Goal: Task Accomplishment & Management: Manage account settings

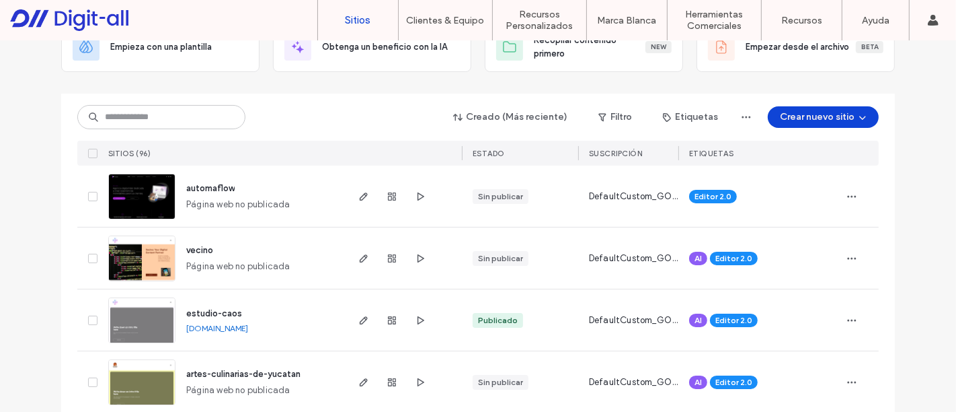
scroll to position [149, 0]
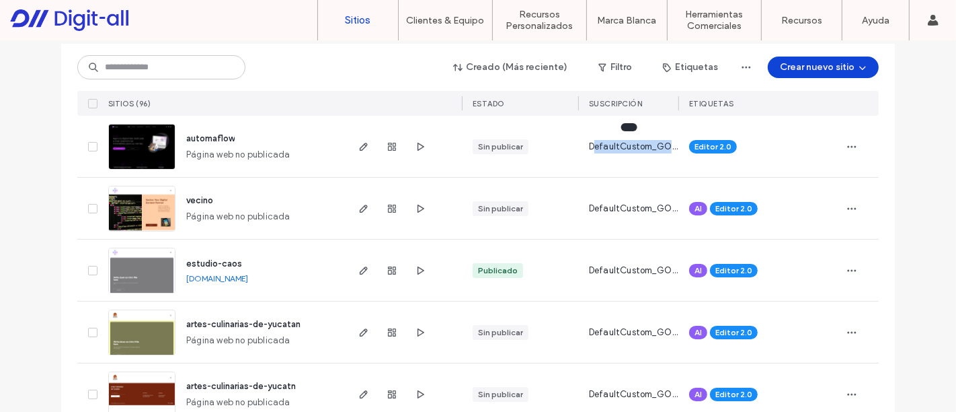
drag, startPoint x: 588, startPoint y: 147, endPoint x: 674, endPoint y: 141, distance: 86.4
click at [674, 141] on div "automaflow Página web no publicada Sin publicar DefaultCustom_GOLD Editor 2.0" at bounding box center [478, 147] width 802 height 62
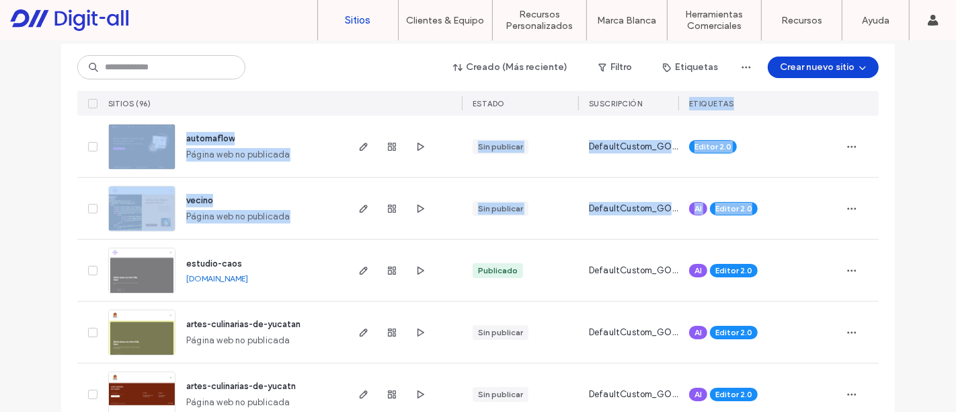
drag, startPoint x: 686, startPoint y: 96, endPoint x: 768, endPoint y: 206, distance: 137.5
click at [787, 141] on div "Editor 2.0" at bounding box center [759, 147] width 141 height 30
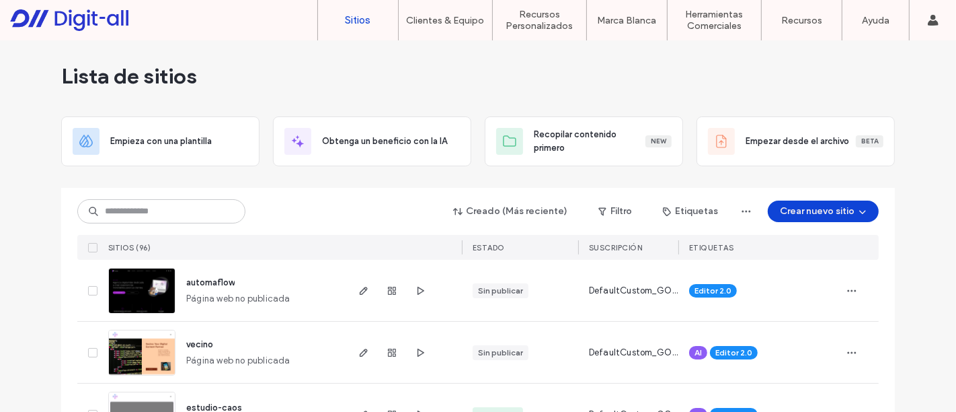
scroll to position [0, 0]
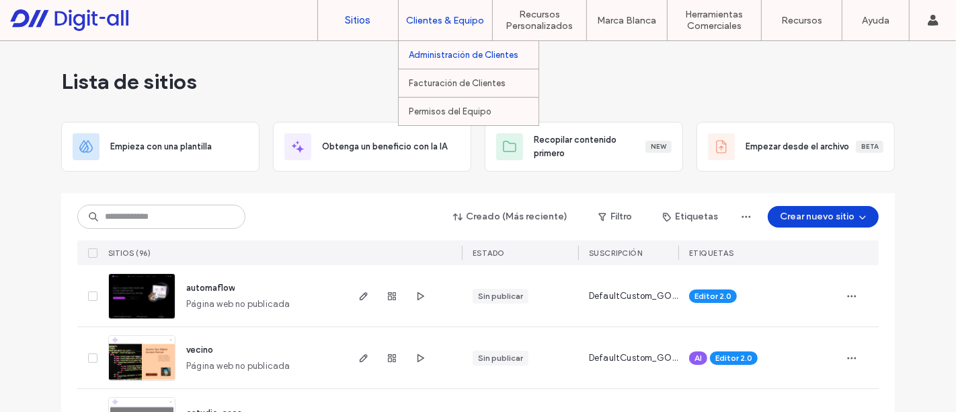
click at [479, 56] on label "Administración de Clientes" at bounding box center [464, 55] width 110 height 10
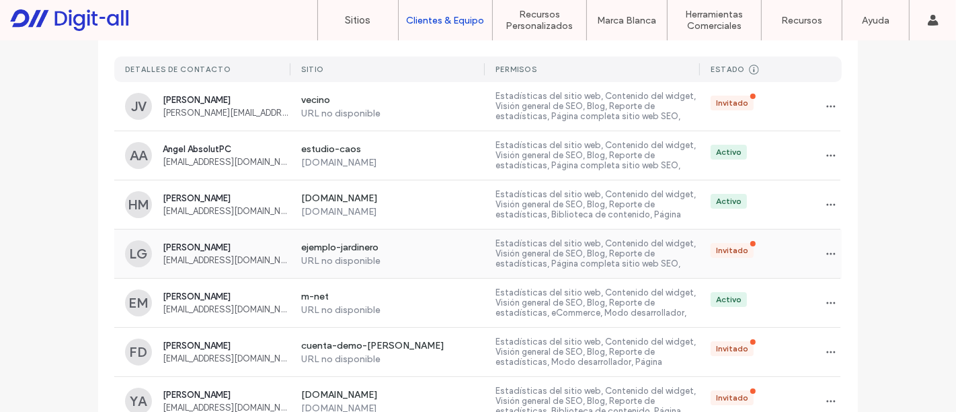
scroll to position [90, 0]
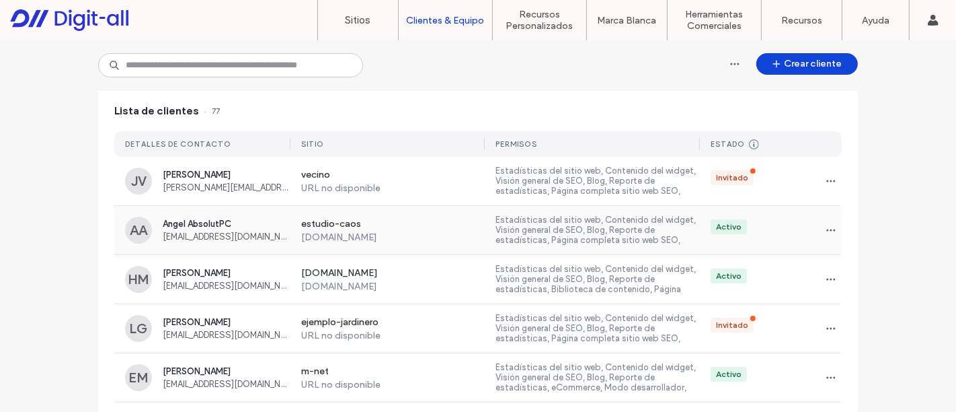
click at [209, 233] on span "[EMAIL_ADDRESS][DOMAIN_NAME]" at bounding box center [227, 236] width 128 height 10
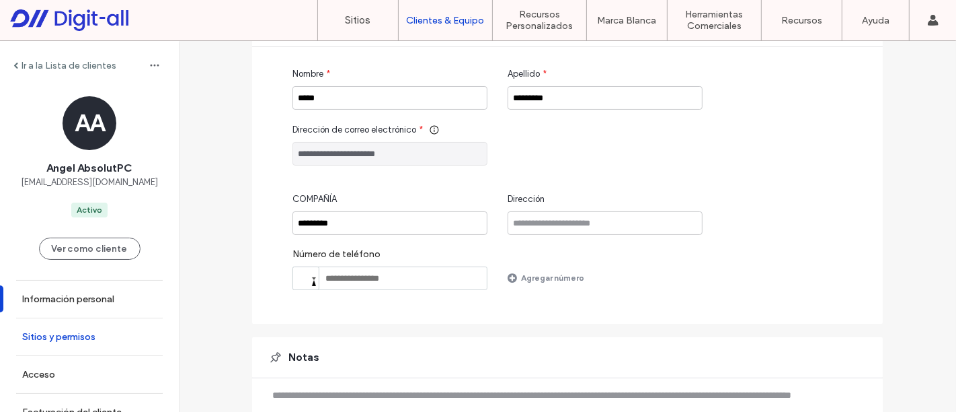
scroll to position [17, 0]
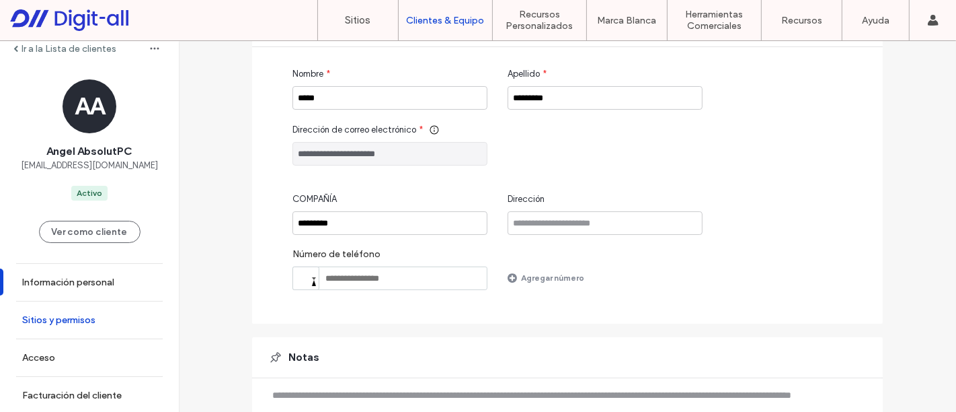
click at [67, 324] on label "Sitios y permisos" at bounding box center [58, 319] width 73 height 11
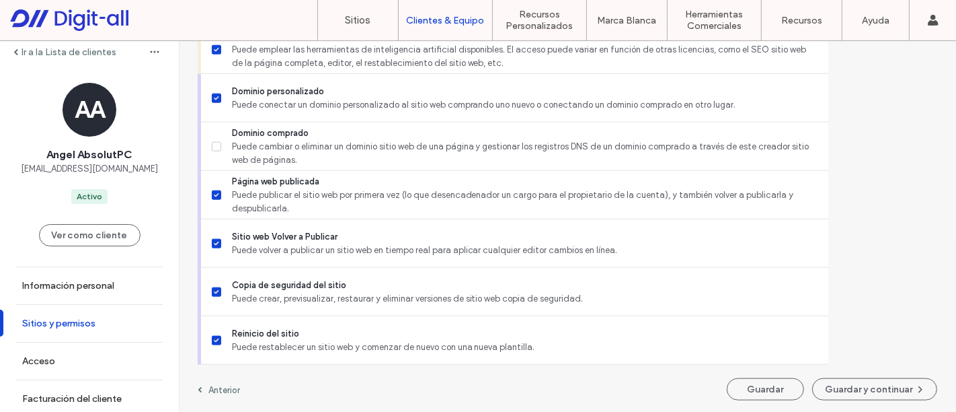
scroll to position [17, 0]
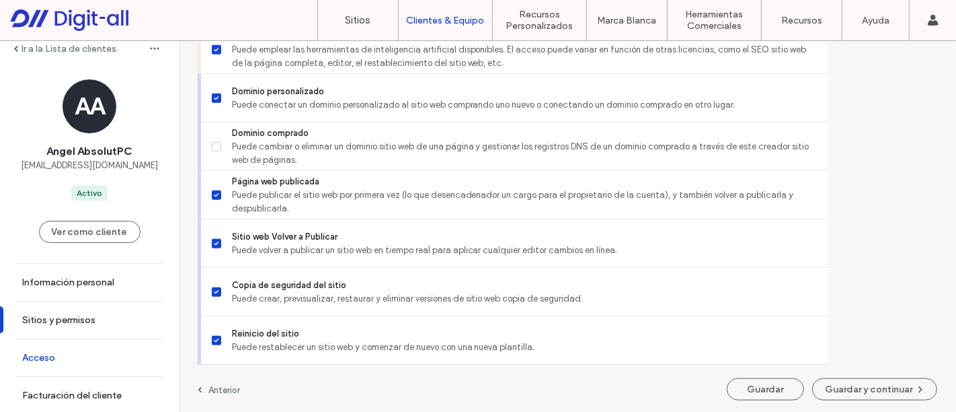
click at [84, 344] on link "Acceso" at bounding box center [89, 357] width 179 height 37
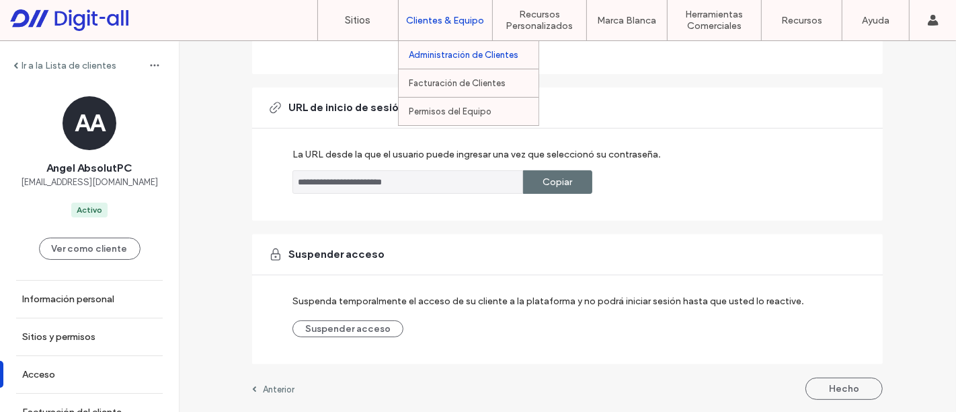
click at [473, 53] on label "Administración de Clientes" at bounding box center [464, 55] width 110 height 10
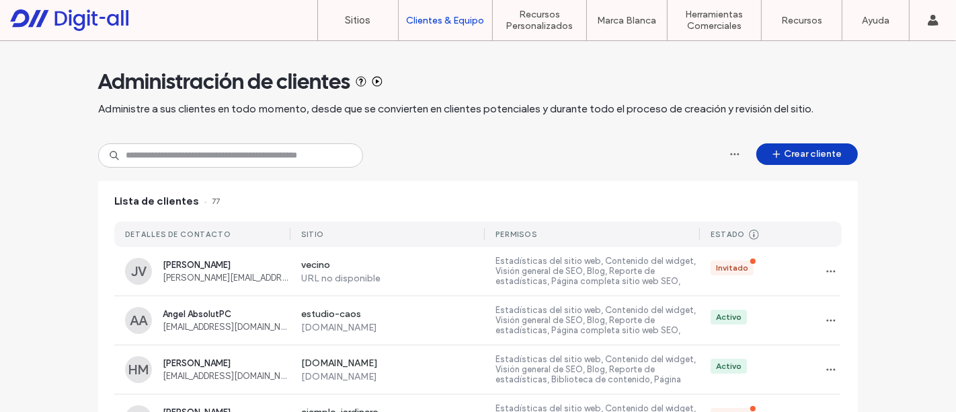
click at [820, 156] on button "Crear cliente" at bounding box center [808, 154] width 102 height 22
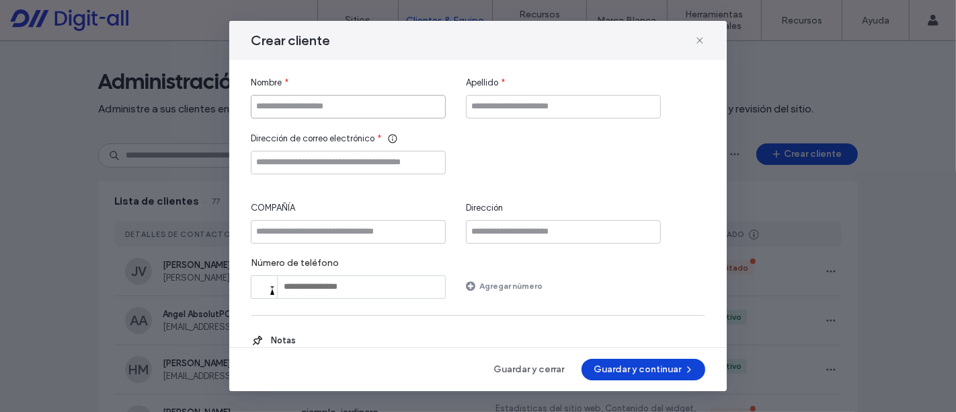
click at [336, 104] on input "Nombre" at bounding box center [348, 107] width 195 height 24
type input "********"
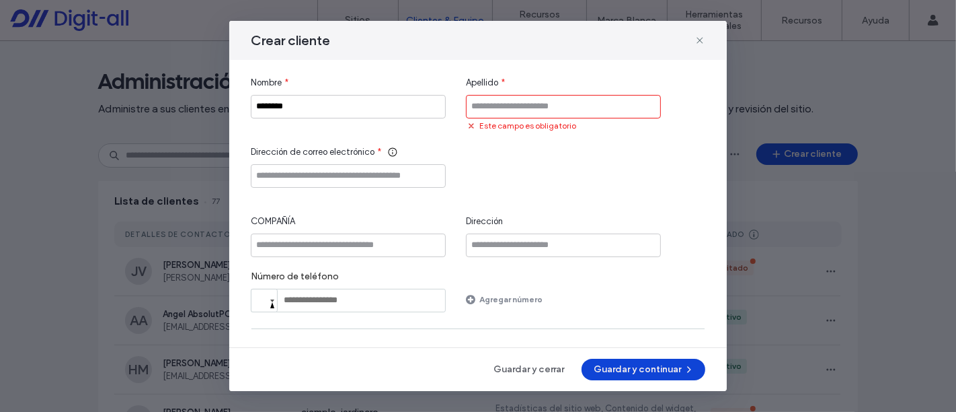
click at [705, 38] on icon at bounding box center [700, 40] width 11 height 11
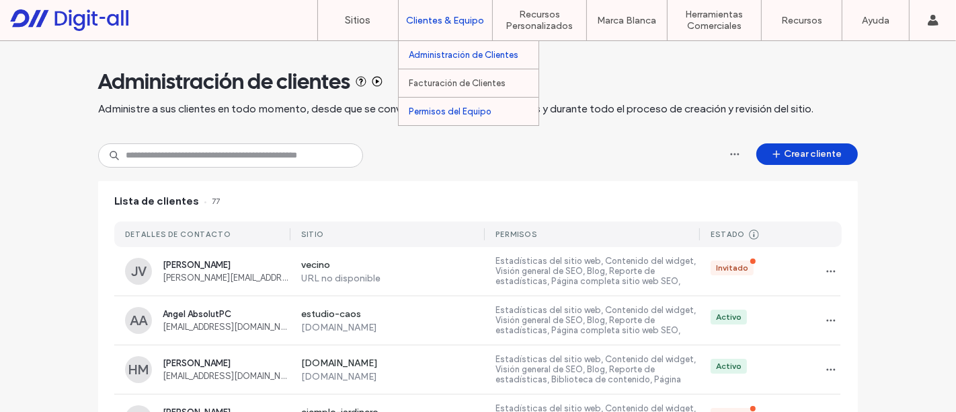
click at [453, 110] on label "Permisos del Equipo" at bounding box center [450, 111] width 83 height 10
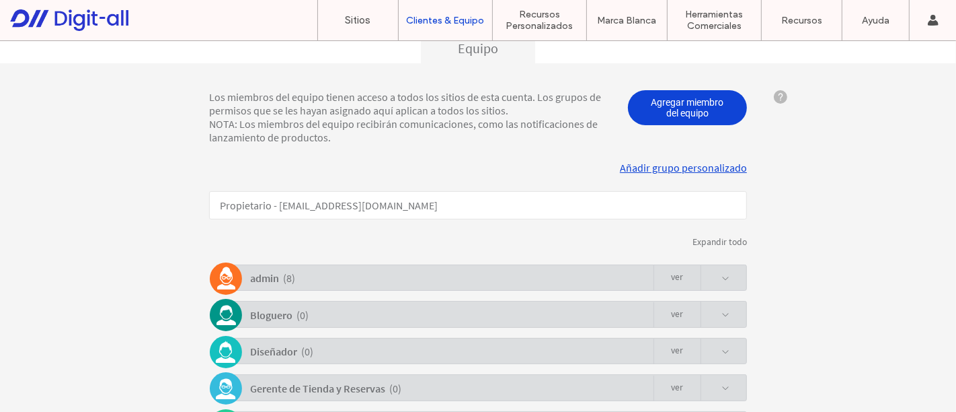
scroll to position [224, 0]
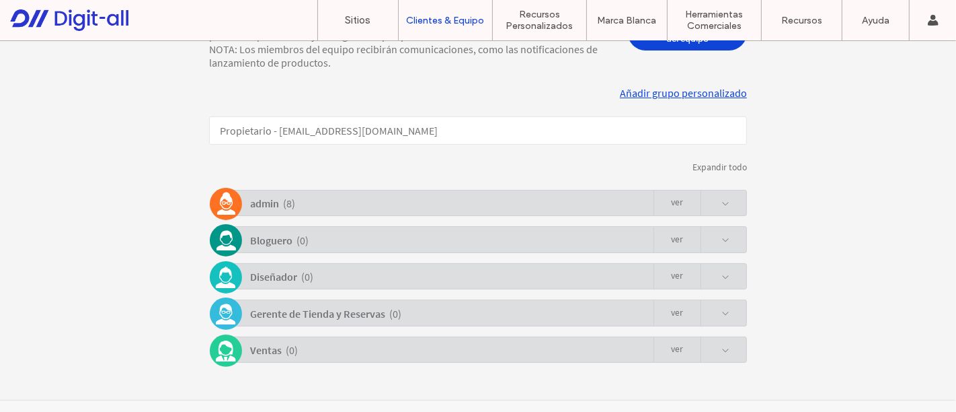
click at [722, 206] on span at bounding box center [726, 203] width 8 height 8
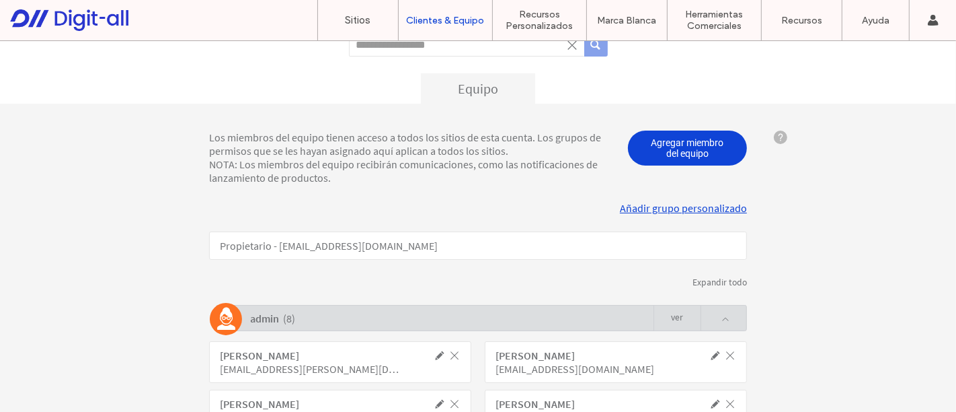
scroll to position [75, 0]
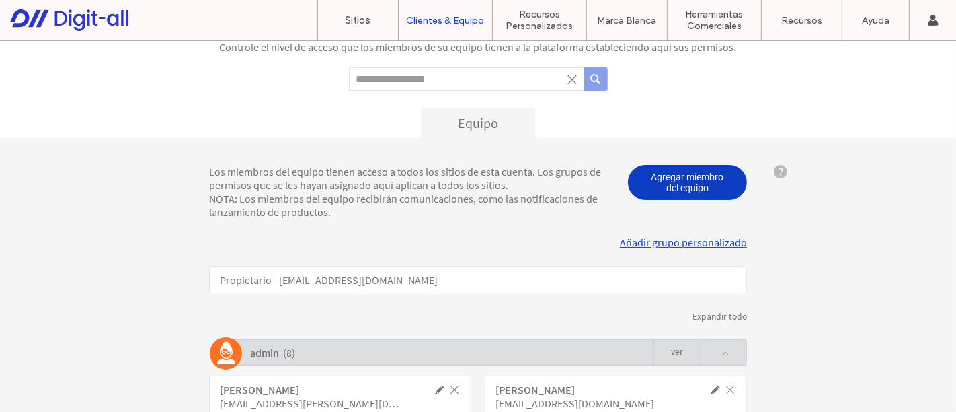
click at [680, 176] on span "Agregar miembro del equipo" at bounding box center [688, 181] width 120 height 35
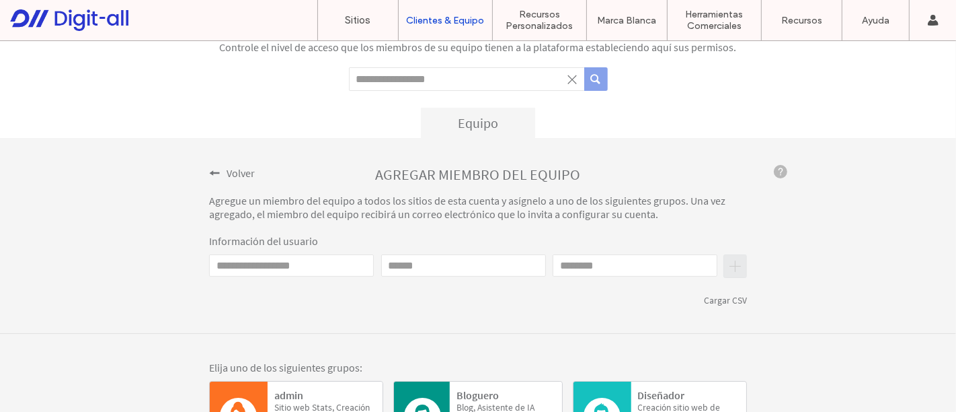
click at [326, 264] on input "Email" at bounding box center [291, 265] width 165 height 22
type input "**********"
type input "********"
type input "*******"
click at [311, 264] on input "**********" at bounding box center [291, 265] width 165 height 22
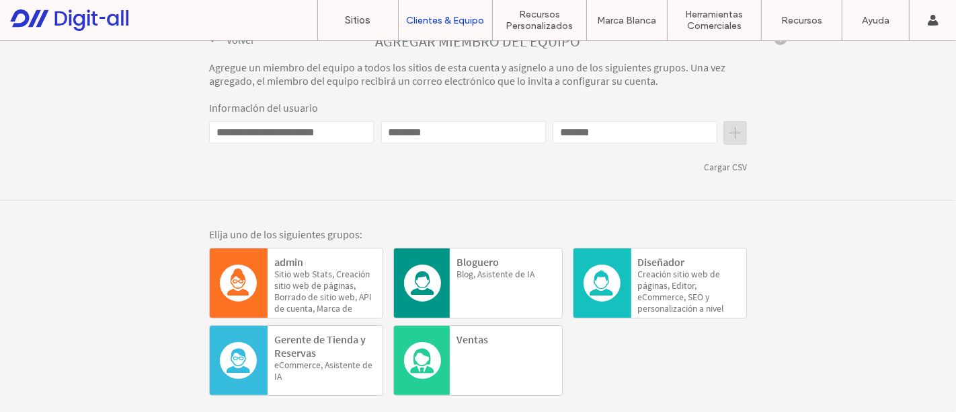
scroll to position [224, 0]
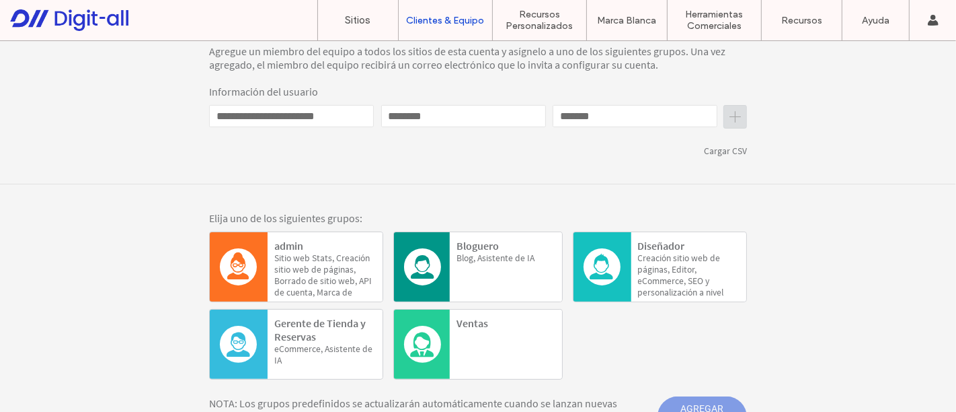
type input "**********"
click at [321, 274] on span "sitio" at bounding box center [328, 279] width 16 height 11
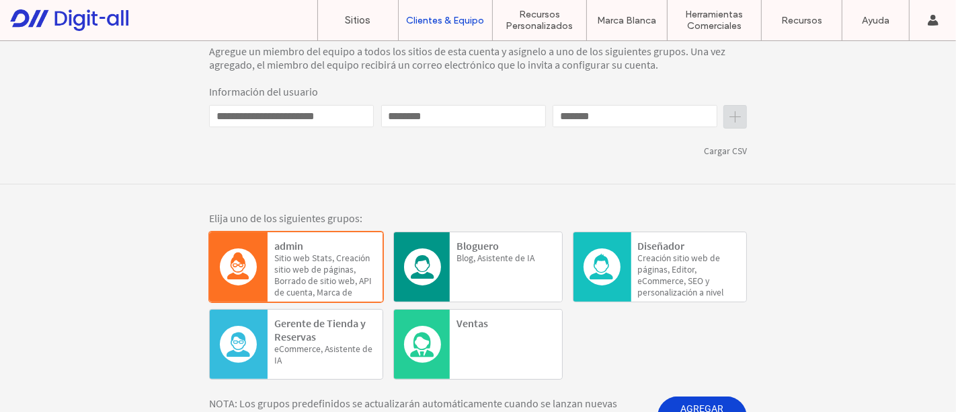
click at [728, 118] on button "submit" at bounding box center [736, 116] width 24 height 24
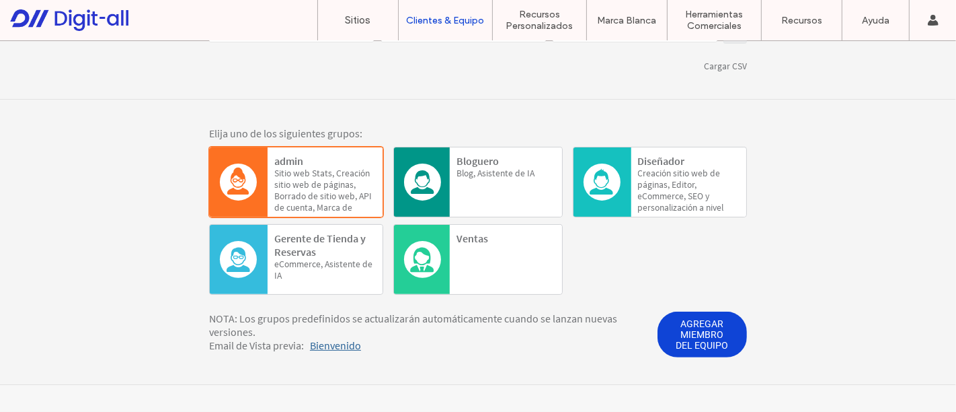
scroll to position [324, 0]
click at [705, 329] on span "AGREGAR MIEMBRO DEL EQUIPO" at bounding box center [702, 334] width 89 height 46
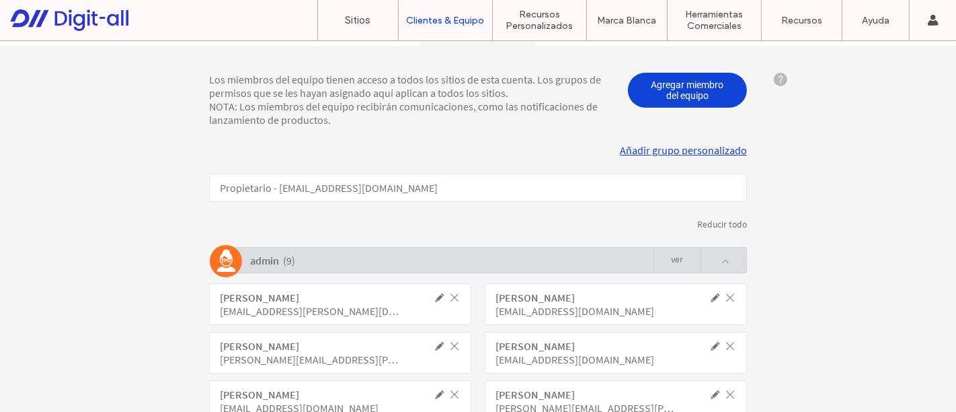
scroll to position [113, 0]
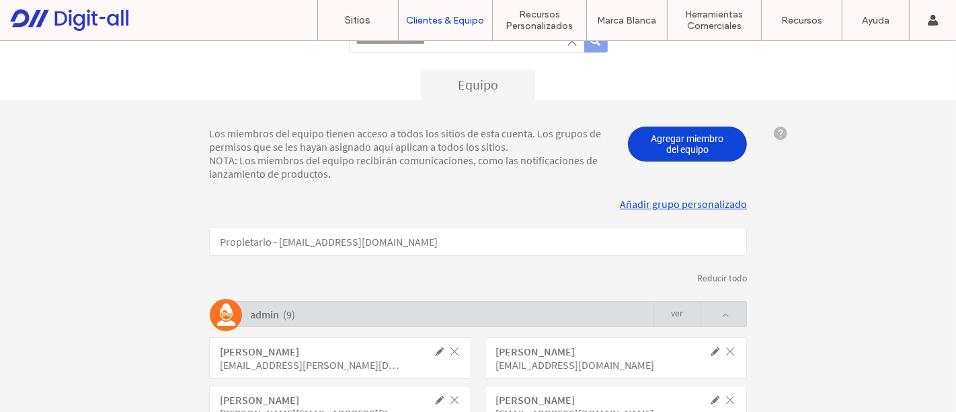
drag, startPoint x: 724, startPoint y: 313, endPoint x: 718, endPoint y: 304, distance: 10.6
click at [724, 312] on span at bounding box center [726, 314] width 8 height 8
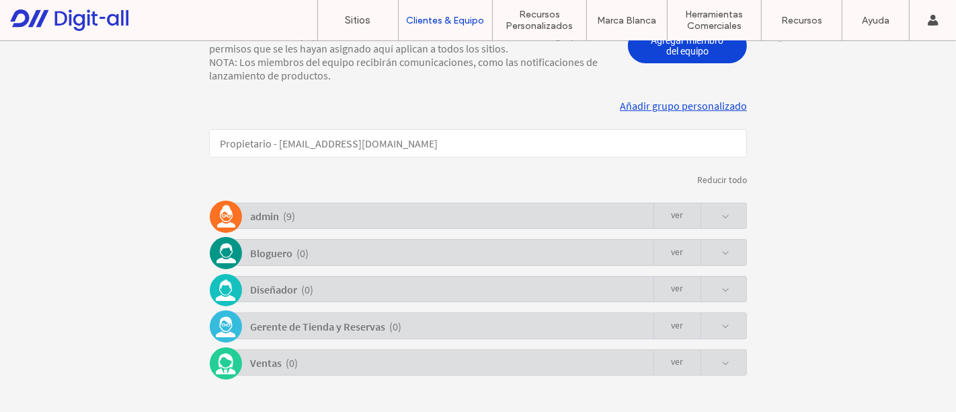
scroll to position [224, 0]
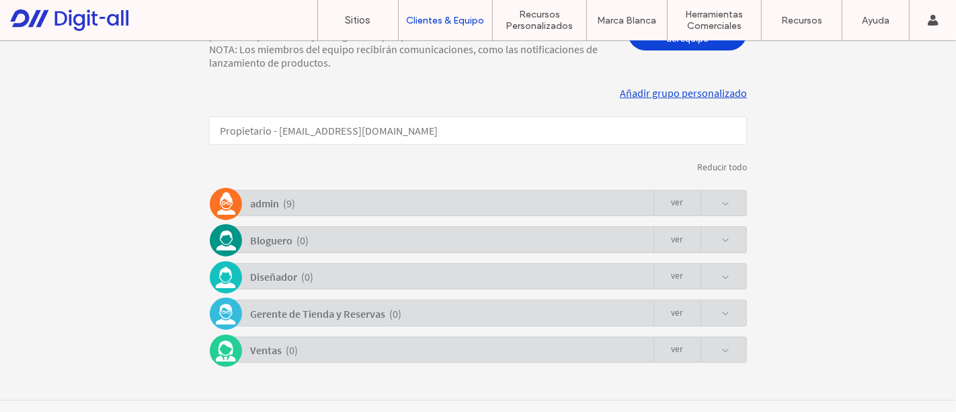
click at [728, 198] on div "admin ( 9 ) Ver" at bounding box center [481, 202] width 531 height 26
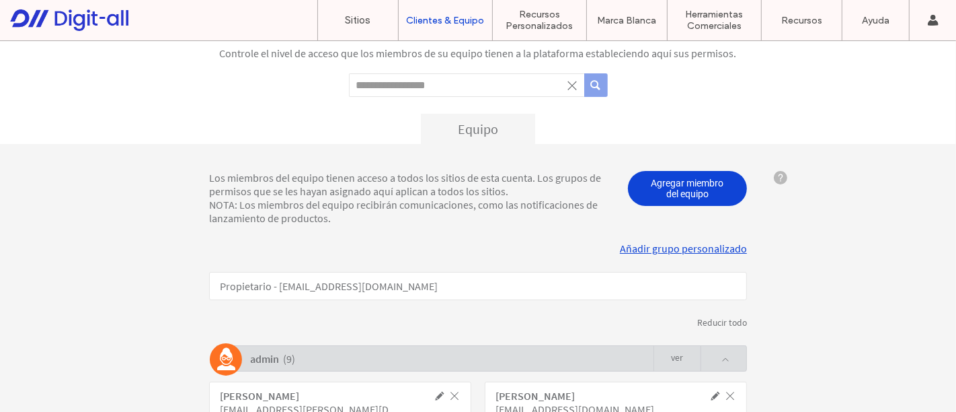
scroll to position [0, 0]
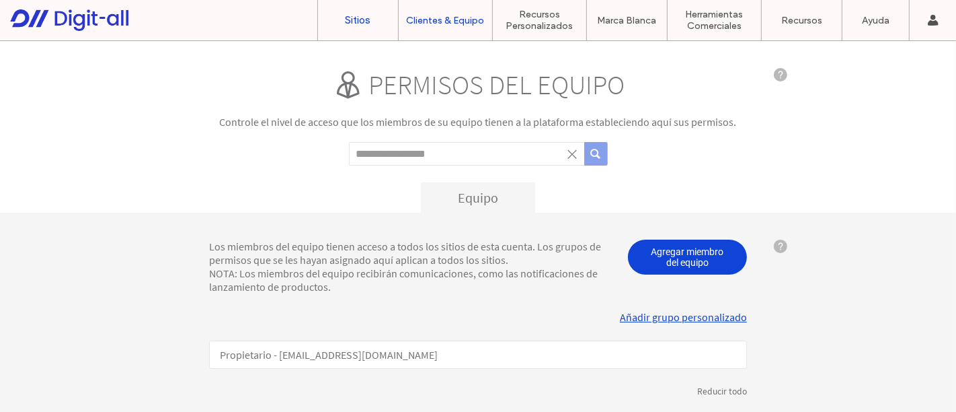
click at [360, 28] on link "Sitios" at bounding box center [358, 20] width 80 height 40
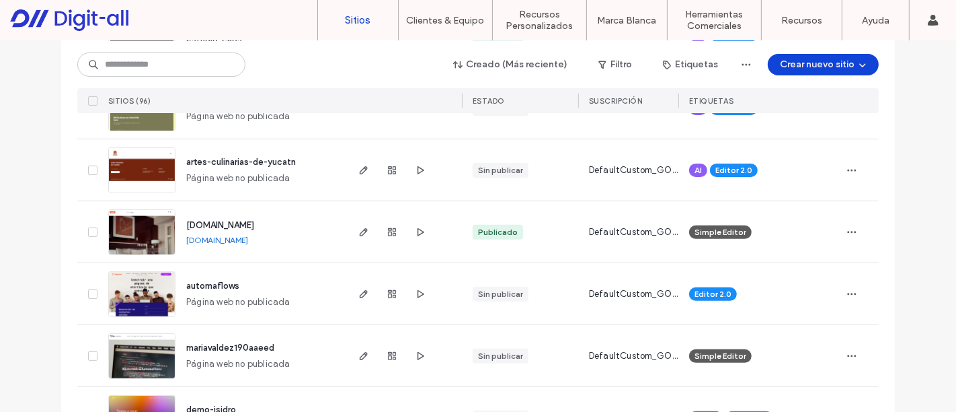
scroll to position [75, 0]
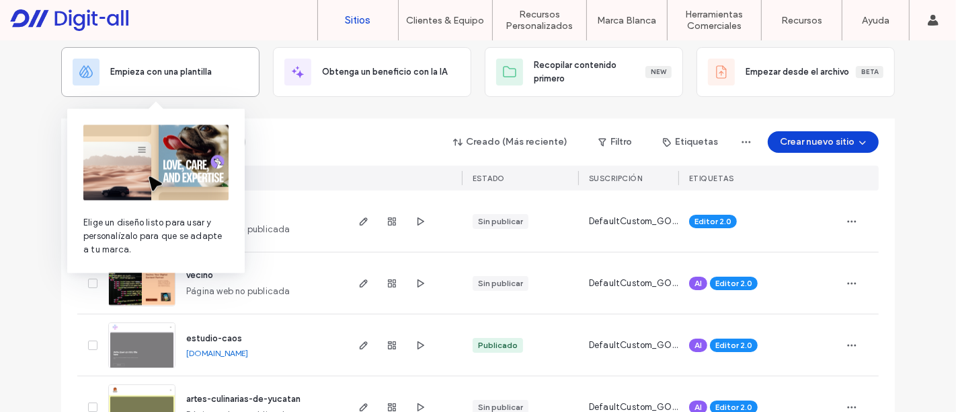
click at [186, 82] on div "Empieza con una plantilla" at bounding box center [161, 72] width 176 height 27
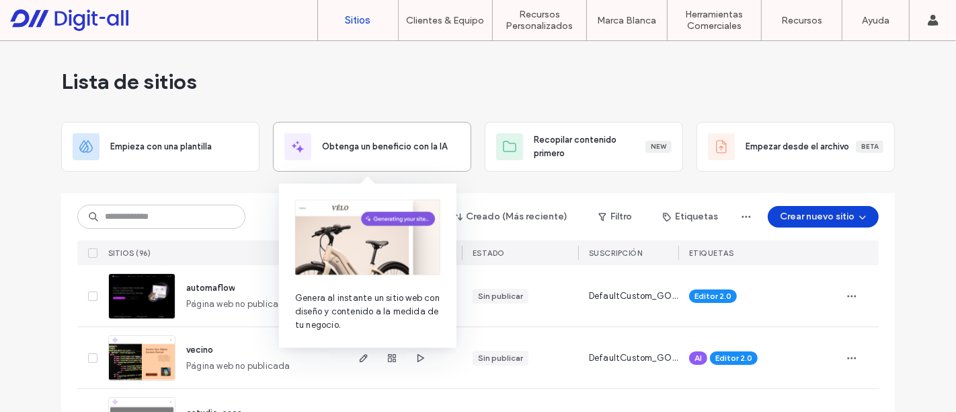
click at [390, 151] on span "Obtenga un beneficio con la IA" at bounding box center [384, 146] width 125 height 13
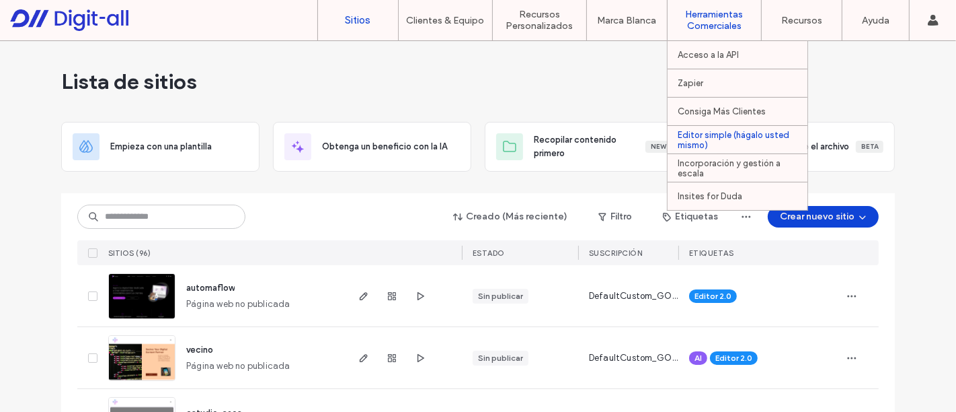
click at [693, 137] on label "Editor simple (hágalo usted mismo)" at bounding box center [743, 140] width 130 height 20
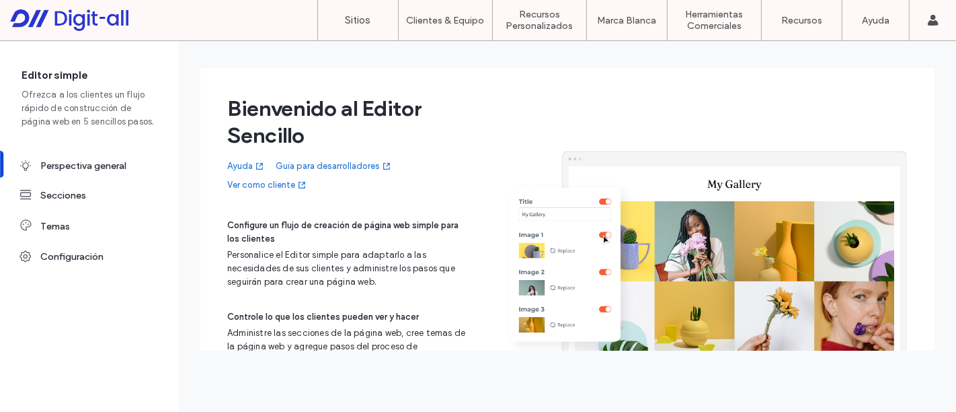
click at [263, 185] on link "Ver como cliente" at bounding box center [267, 184] width 80 height 13
click at [358, 16] on label "Sitios" at bounding box center [359, 20] width 26 height 12
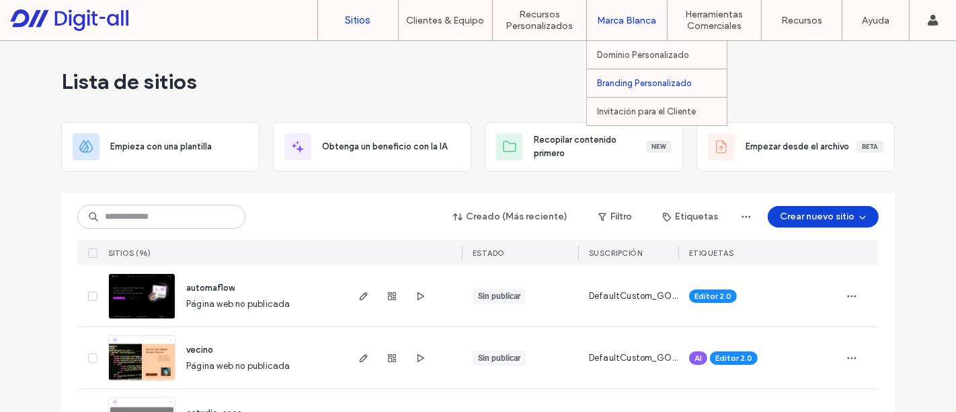
click at [656, 77] on link "Branding Personalizado" at bounding box center [662, 83] width 130 height 28
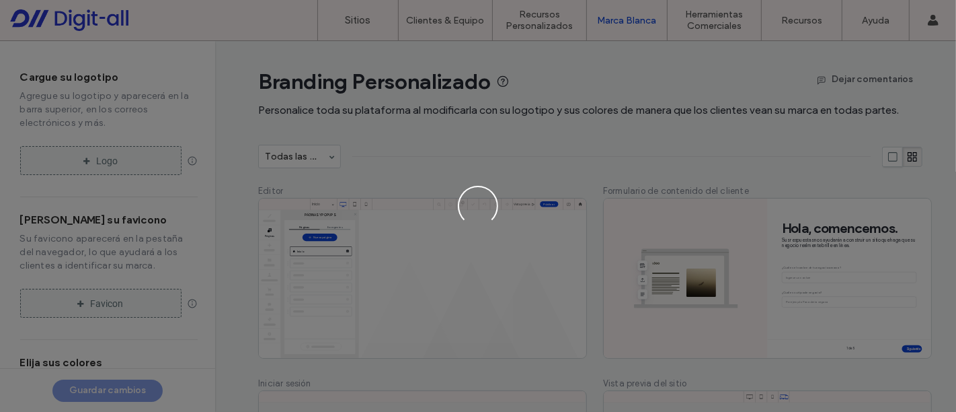
type input "*******"
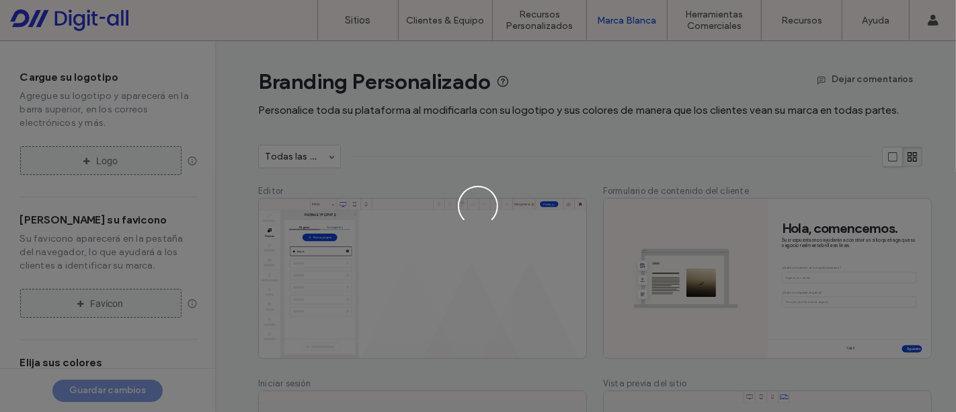
type input "*******"
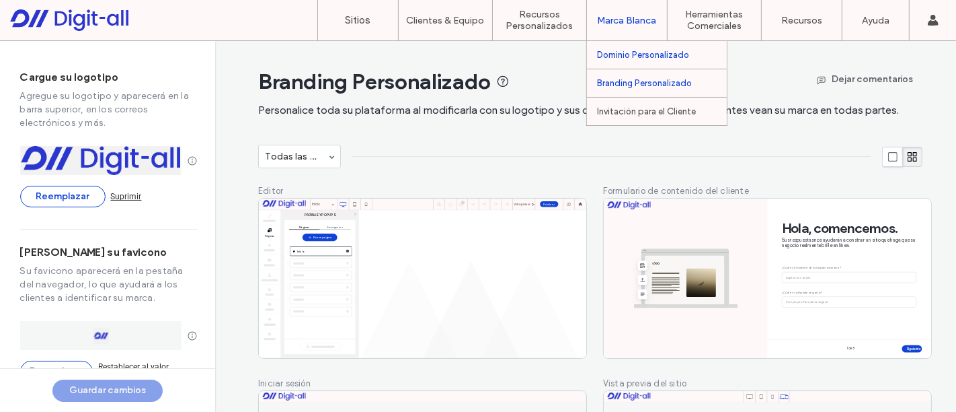
click at [663, 50] on label "Dominio Personalizado" at bounding box center [643, 55] width 92 height 10
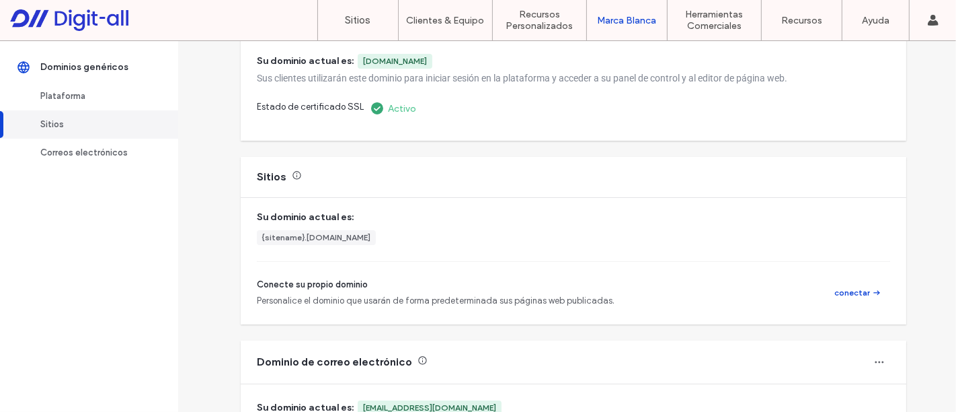
scroll to position [75, 0]
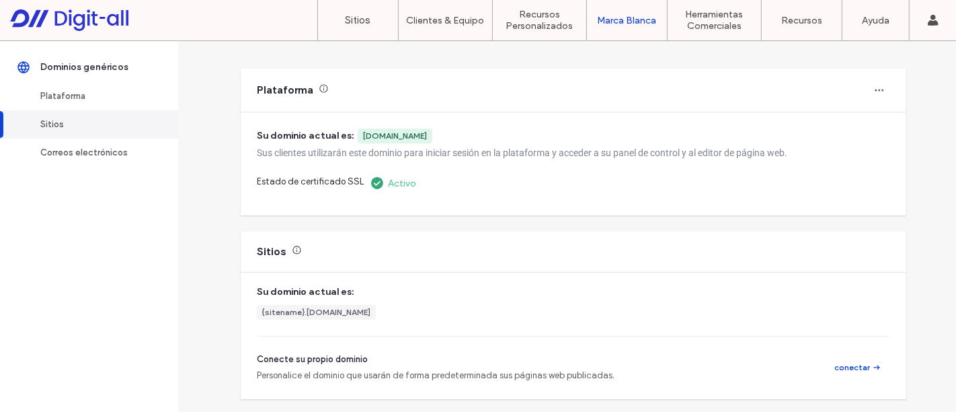
drag, startPoint x: 416, startPoint y: 126, endPoint x: 326, endPoint y: 124, distance: 90.8
click at [326, 124] on div "Su dominio actual es: [DOMAIN_NAME] Sus clientes utilizarán este dominio para i…" at bounding box center [574, 163] width 666 height 102
click at [549, 109] on div "Plataforma" at bounding box center [574, 90] width 666 height 43
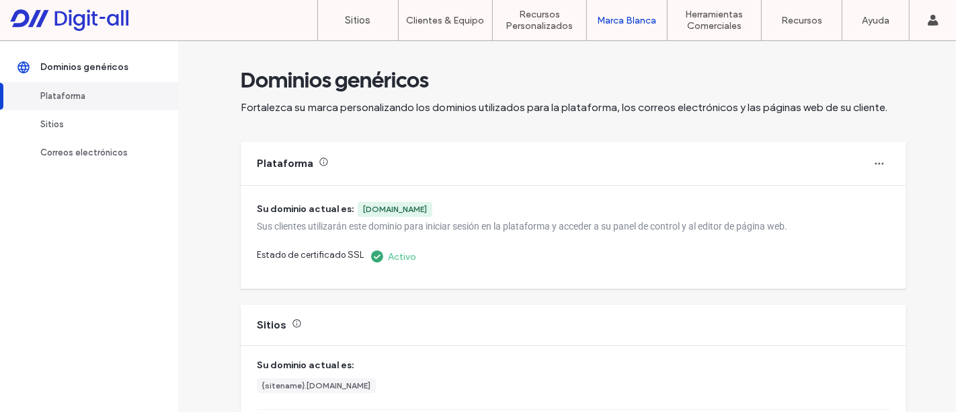
scroll to position [0, 0]
click at [369, 24] on label "Sitios" at bounding box center [359, 20] width 26 height 12
